Goal: Task Accomplishment & Management: Manage account settings

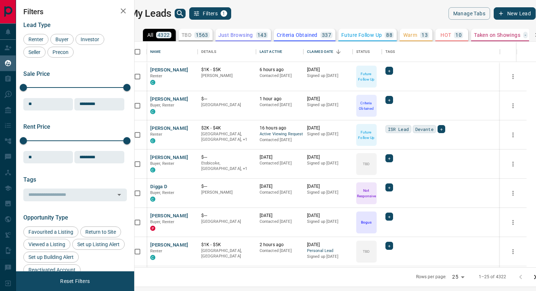
scroll to position [226, 398]
click at [184, 12] on icon "search button" at bounding box center [180, 13] width 9 height 9
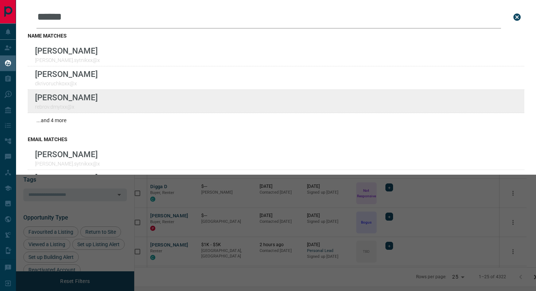
type input "******"
click at [0, 0] on div "Lead Transfers Claim Leads My Leads Tasks Opportunities Deals Campaigns Automat…" at bounding box center [268, 141] width 536 height 282
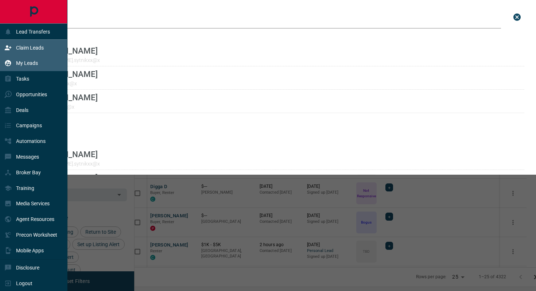
click at [35, 46] on p "Claim Leads" at bounding box center [30, 48] width 28 height 6
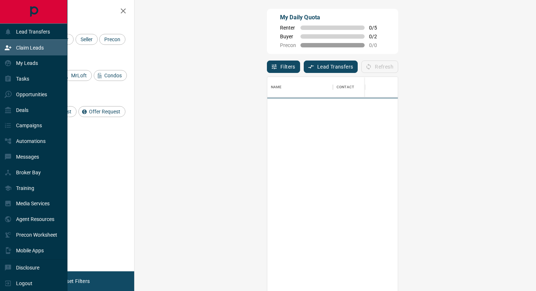
scroll to position [221, 386]
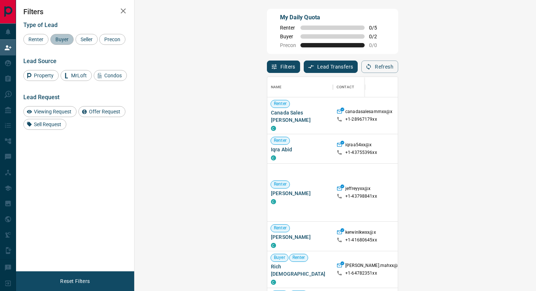
click at [60, 36] on span "Buyer" at bounding box center [62, 39] width 18 height 6
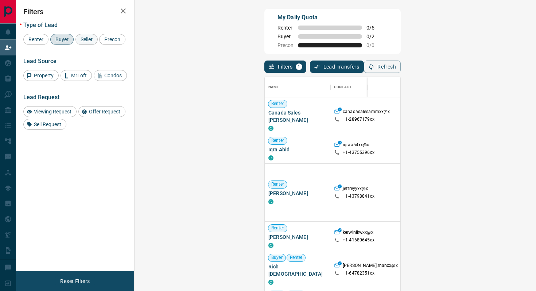
click at [86, 41] on span "Seller" at bounding box center [86, 39] width 17 height 6
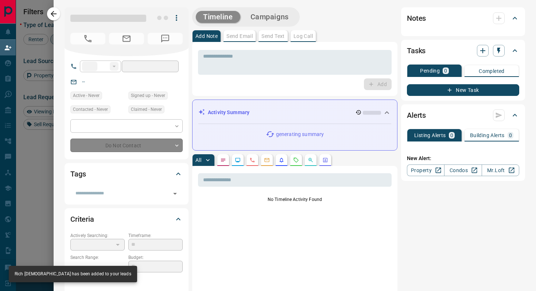
type input "**"
type input "**********"
type input "**"
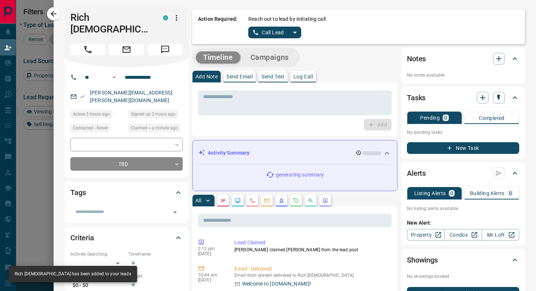
click at [296, 32] on icon "split button" at bounding box center [295, 33] width 4 height 2
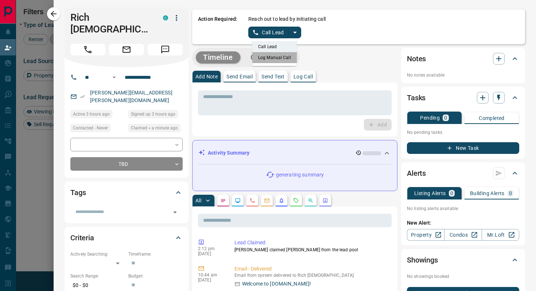
click at [285, 59] on li "Log Manual Call" at bounding box center [274, 57] width 44 height 11
click at [275, 32] on button "Log Manual Call" at bounding box center [272, 33] width 48 height 12
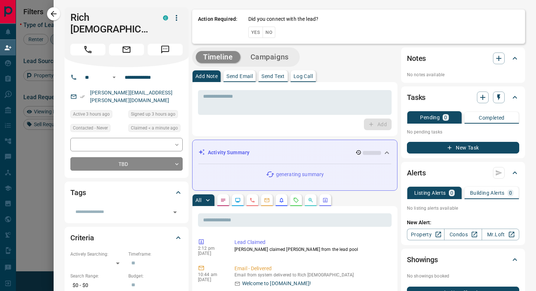
click at [269, 31] on button "No" at bounding box center [268, 32] width 13 height 11
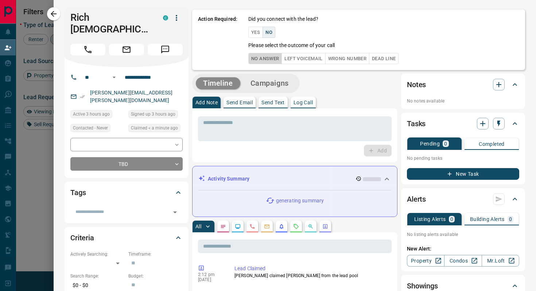
click at [262, 62] on button "No Answer" at bounding box center [265, 58] width 34 height 11
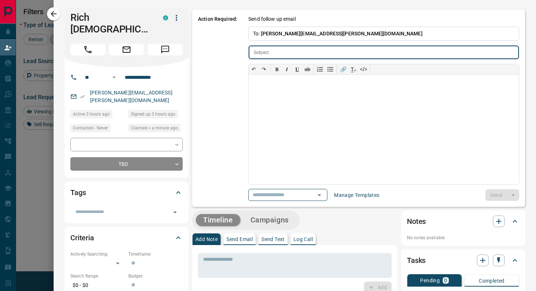
type input "**********"
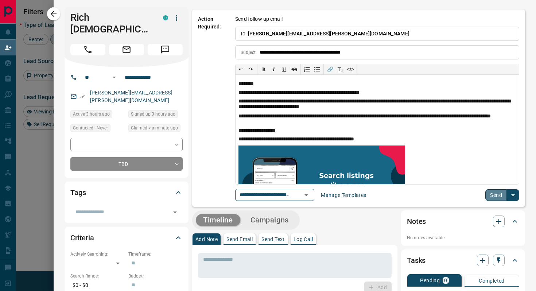
click at [498, 194] on button "Send" at bounding box center [496, 195] width 22 height 12
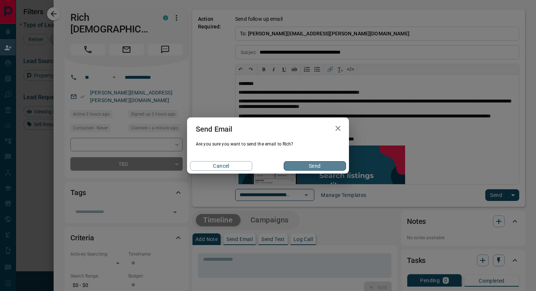
click at [344, 170] on button "Send" at bounding box center [315, 165] width 62 height 9
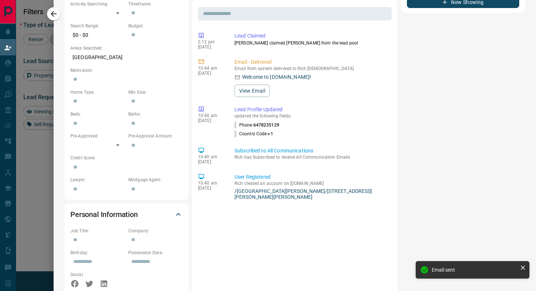
scroll to position [0, 0]
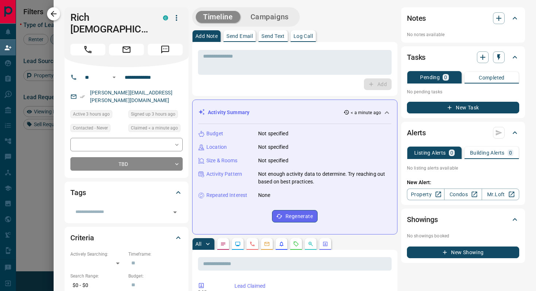
click at [53, 15] on icon "button" at bounding box center [54, 14] width 6 height 6
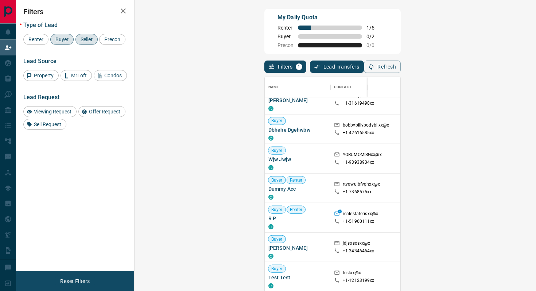
scroll to position [1469, 0]
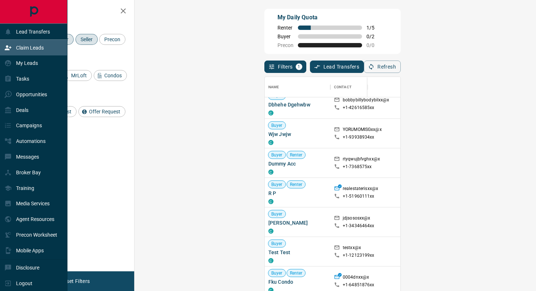
click at [24, 51] on div "Claim Leads" at bounding box center [23, 48] width 39 height 12
click at [42, 100] on div "Opportunities" at bounding box center [25, 94] width 43 height 12
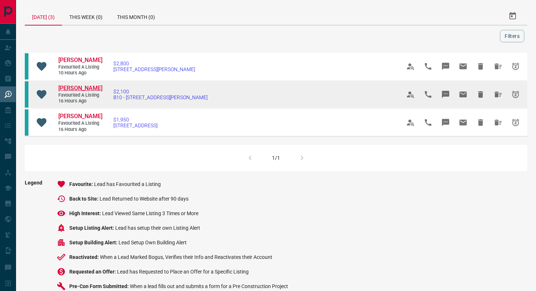
click at [78, 91] on span "[PERSON_NAME]" at bounding box center [80, 88] width 44 height 7
click at [515, 98] on icon "Snooze" at bounding box center [515, 94] width 7 height 7
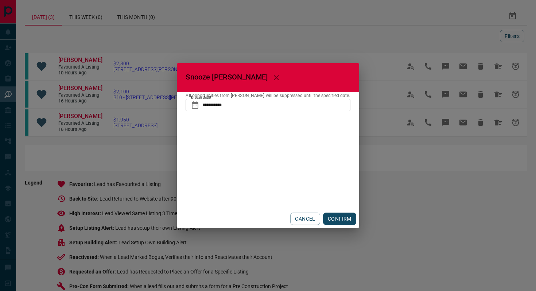
click at [331, 217] on button "CONFIRM" at bounding box center [339, 219] width 33 height 12
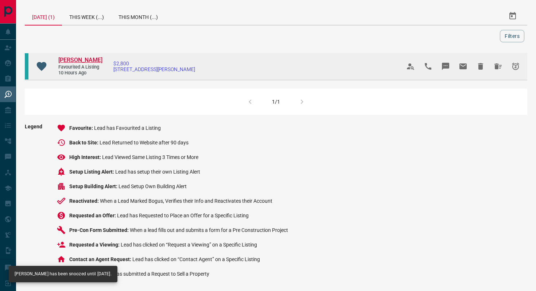
click at [72, 63] on span "[PERSON_NAME]" at bounding box center [80, 60] width 44 height 7
click at [514, 71] on icon "Snooze" at bounding box center [515, 66] width 9 height 9
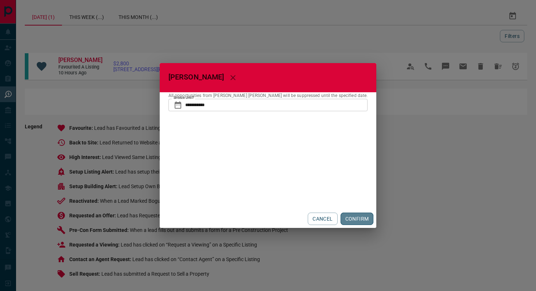
click at [340, 222] on button "CONFIRM" at bounding box center [356, 219] width 33 height 12
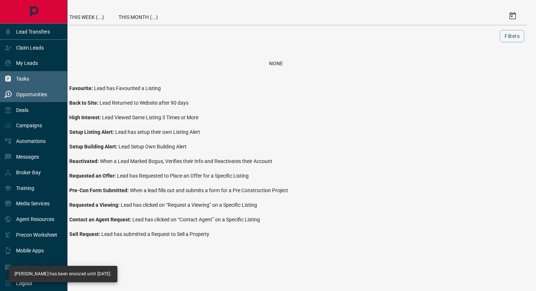
click at [26, 80] on p "Tasks" at bounding box center [22, 79] width 13 height 6
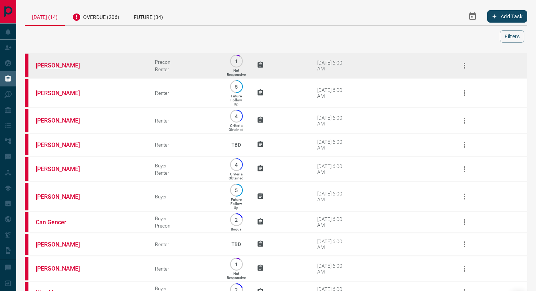
click at [38, 66] on link "[PERSON_NAME]" at bounding box center [63, 65] width 55 height 7
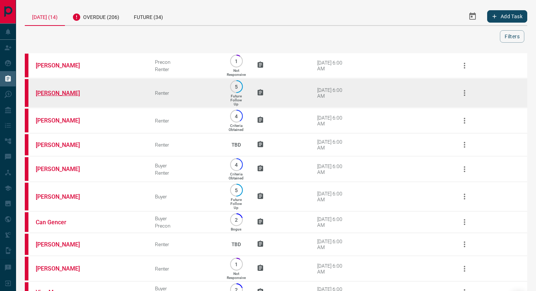
click at [52, 94] on link "[PERSON_NAME]" at bounding box center [63, 93] width 55 height 7
click at [465, 95] on icon "button" at bounding box center [464, 93] width 9 height 9
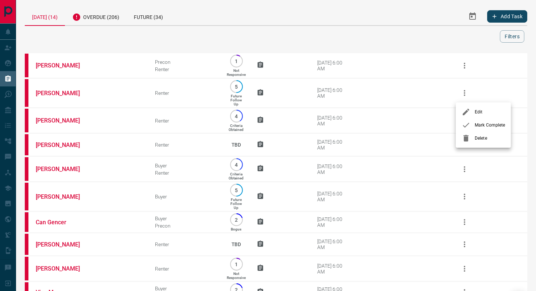
click at [466, 124] on icon at bounding box center [466, 125] width 9 height 9
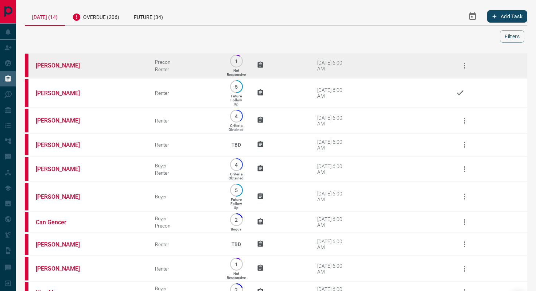
click at [464, 66] on icon "button" at bounding box center [464, 65] width 9 height 9
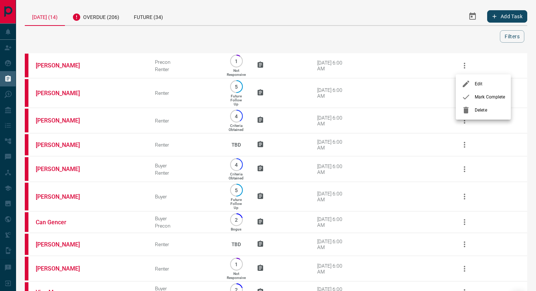
click at [470, 93] on icon at bounding box center [466, 97] width 9 height 9
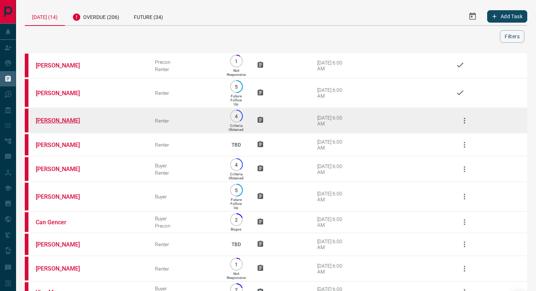
click at [40, 121] on link "[PERSON_NAME]" at bounding box center [63, 120] width 55 height 7
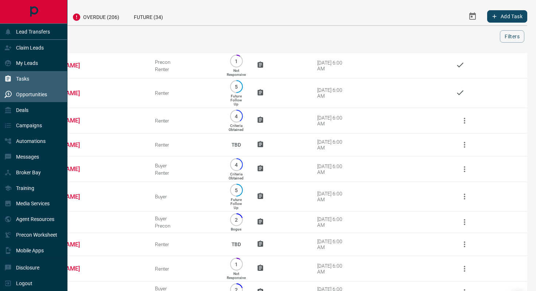
click at [20, 100] on div "Opportunities" at bounding box center [25, 94] width 43 height 12
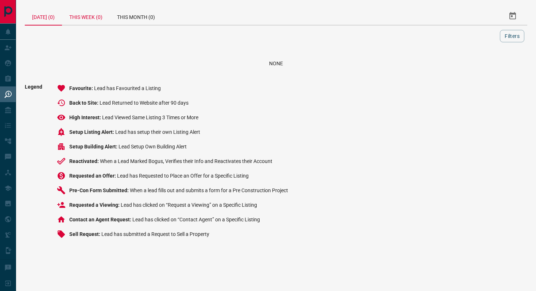
click at [78, 16] on div "This Week (0)" at bounding box center [86, 15] width 48 height 17
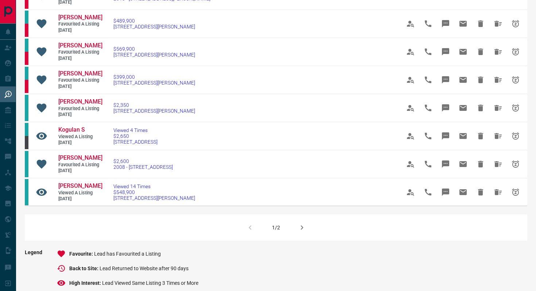
scroll to position [424, 0]
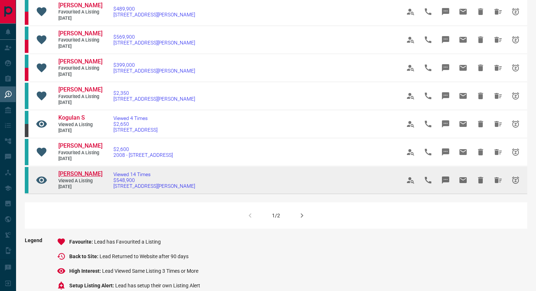
click at [65, 177] on span "[PERSON_NAME]" at bounding box center [80, 173] width 44 height 7
